Goal: Task Accomplishment & Management: Use online tool/utility

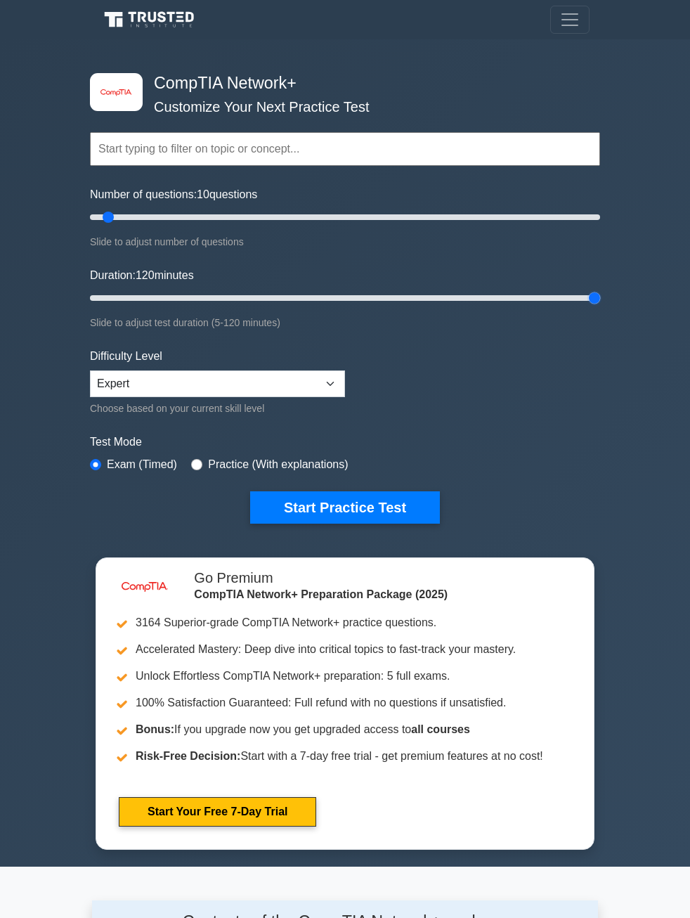
drag, startPoint x: 120, startPoint y: 300, endPoint x: 646, endPoint y: 305, distance: 526.3
type input "120"
click at [600, 306] on input "Duration: 120 minutes" at bounding box center [345, 298] width 510 height 17
drag, startPoint x: 112, startPoint y: 219, endPoint x: 670, endPoint y: 245, distance: 558.6
type input "200"
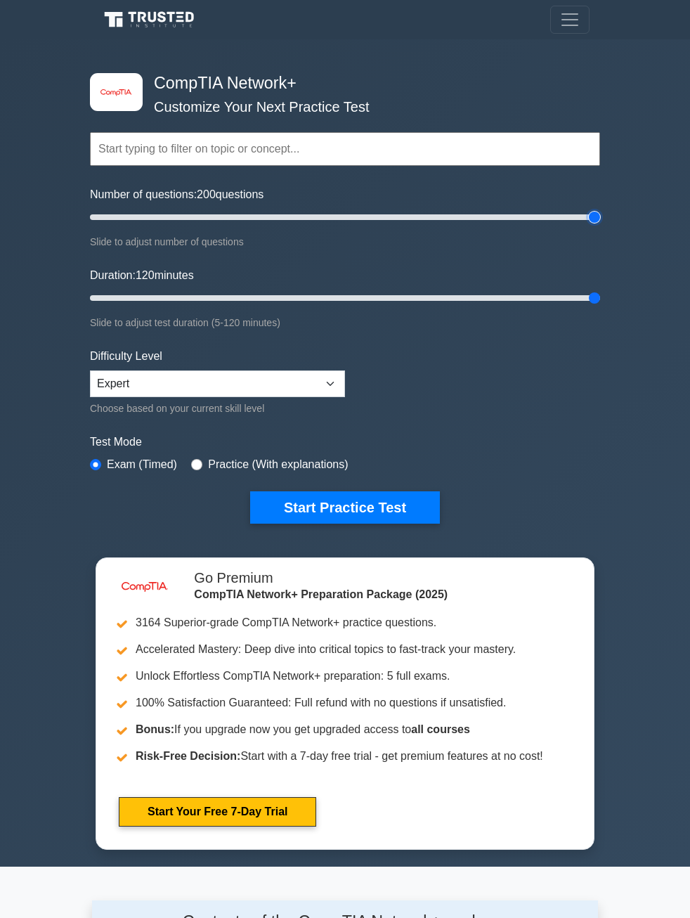
click at [600, 226] on input "Number of questions: 200 questions" at bounding box center [345, 217] width 510 height 17
click at [377, 512] on button "Start Practice Test" at bounding box center [345, 507] width 190 height 32
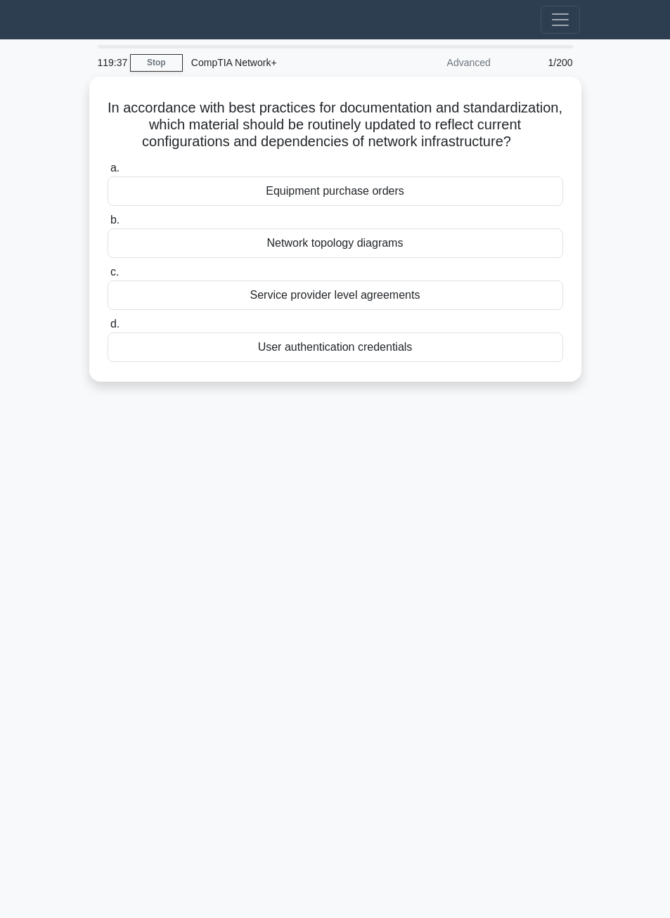
click at [500, 531] on div "119:37 Stop CompTIA Network+ Advanced 1/200 In accordance with best practices f…" at bounding box center [335, 396] width 506 height 703
